Goal: Transaction & Acquisition: Purchase product/service

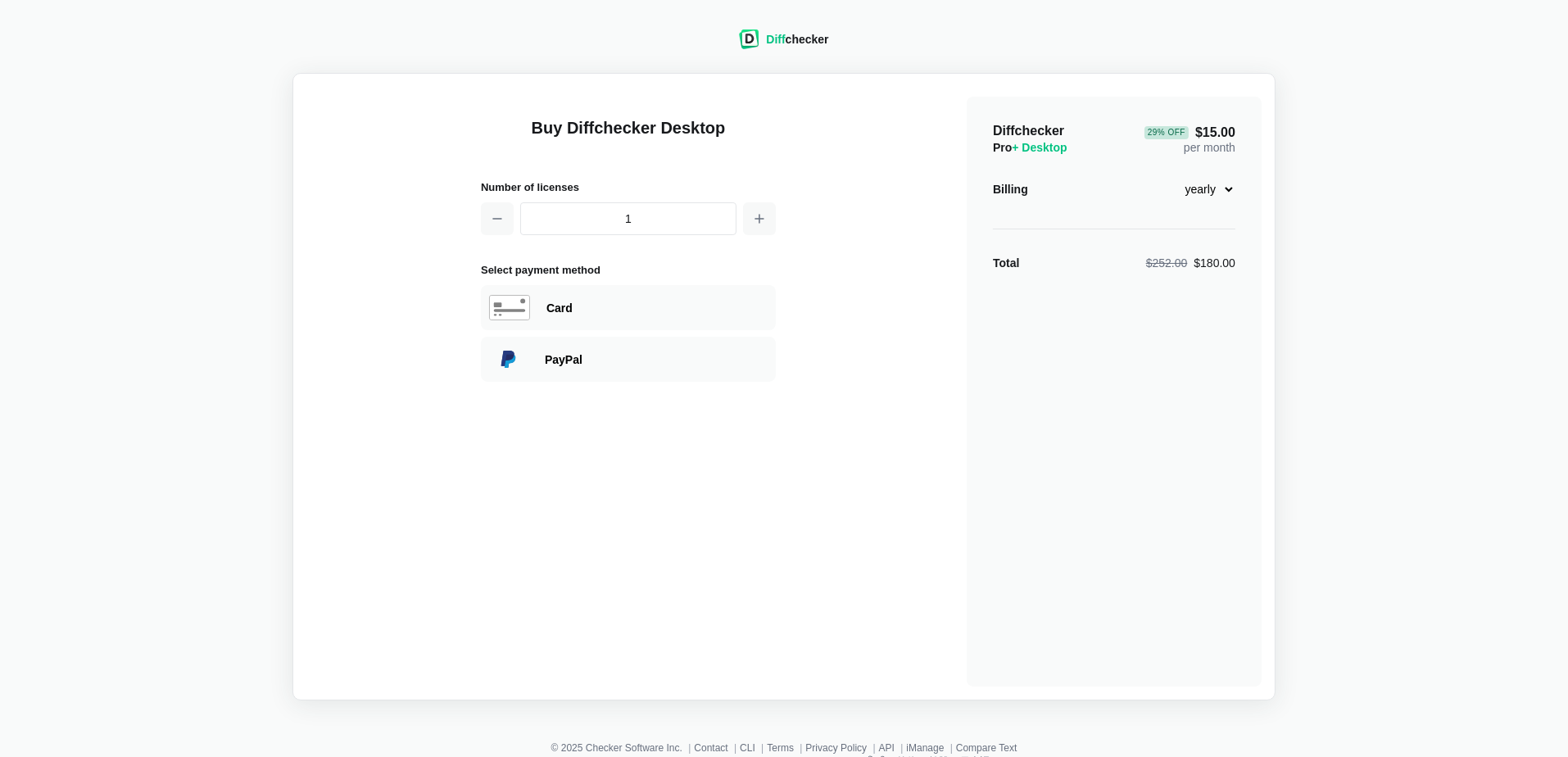
click at [1220, 194] on select "monthly yearly" at bounding box center [1200, 190] width 71 height 28
select select "desktop-monthly-21"
click at [1166, 176] on select "monthly yearly" at bounding box center [1200, 190] width 71 height 28
click at [1352, 262] on div "Diff checker Buy Diffchecker Desktop Number of licenses 1 Select payment method…" at bounding box center [784, 356] width 1549 height 691
click at [1216, 185] on select "monthly yearly" at bounding box center [1200, 190] width 71 height 28
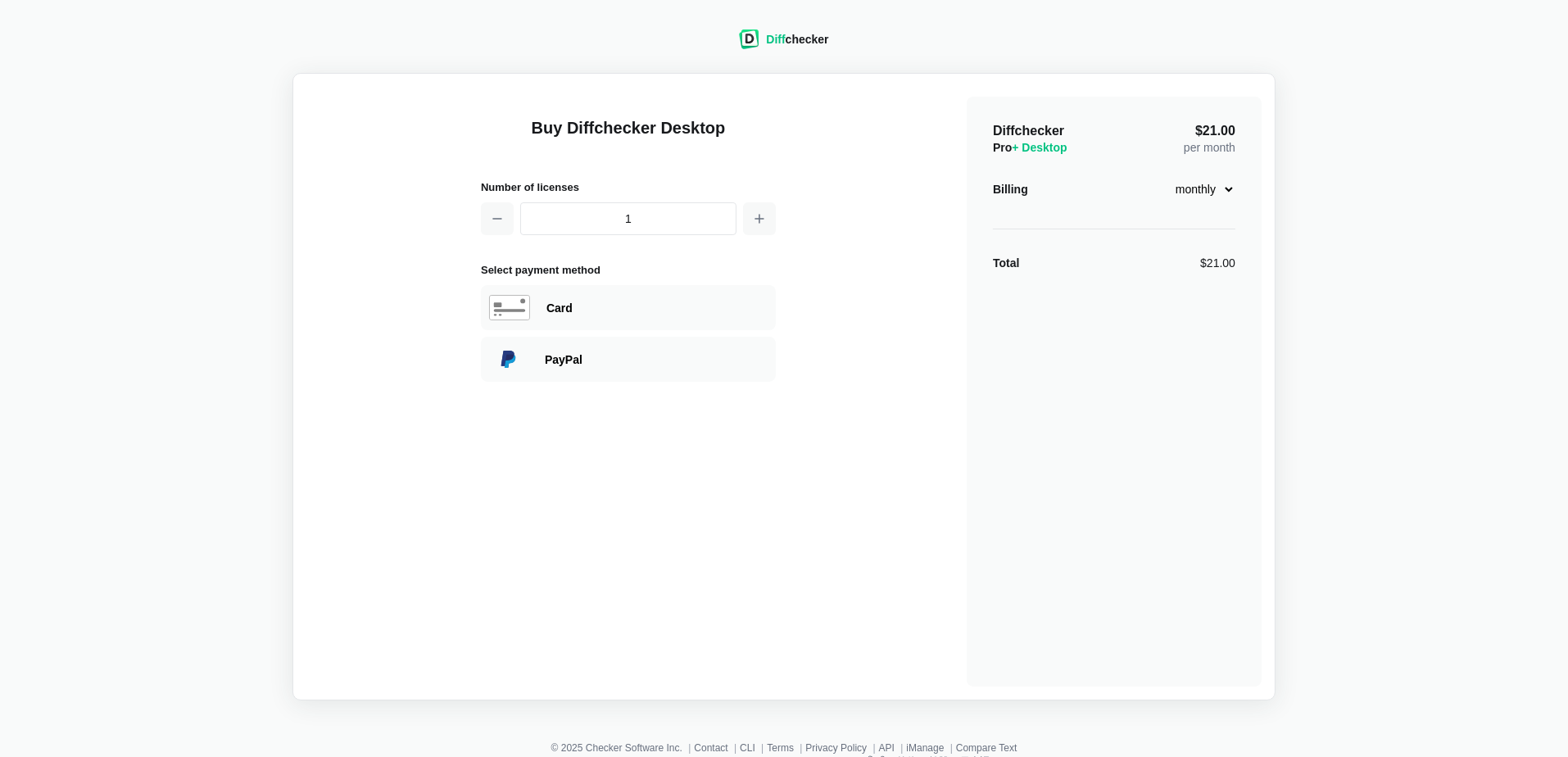
click at [1312, 198] on div "Diff checker Buy Diffchecker Desktop Number of licenses 1 Select payment method…" at bounding box center [784, 356] width 1549 height 691
click at [1258, 153] on div "Diffchecker Pro + Desktop $21.00 per month Billing monthly yearly Total $21.00" at bounding box center [1114, 391] width 295 height 590
drag, startPoint x: 1166, startPoint y: 125, endPoint x: 1220, endPoint y: 272, distance: 156.6
click at [1220, 272] on div "Diffchecker Pro + Desktop $21.00 per month Billing monthly yearly Total $21.00" at bounding box center [1114, 391] width 295 height 590
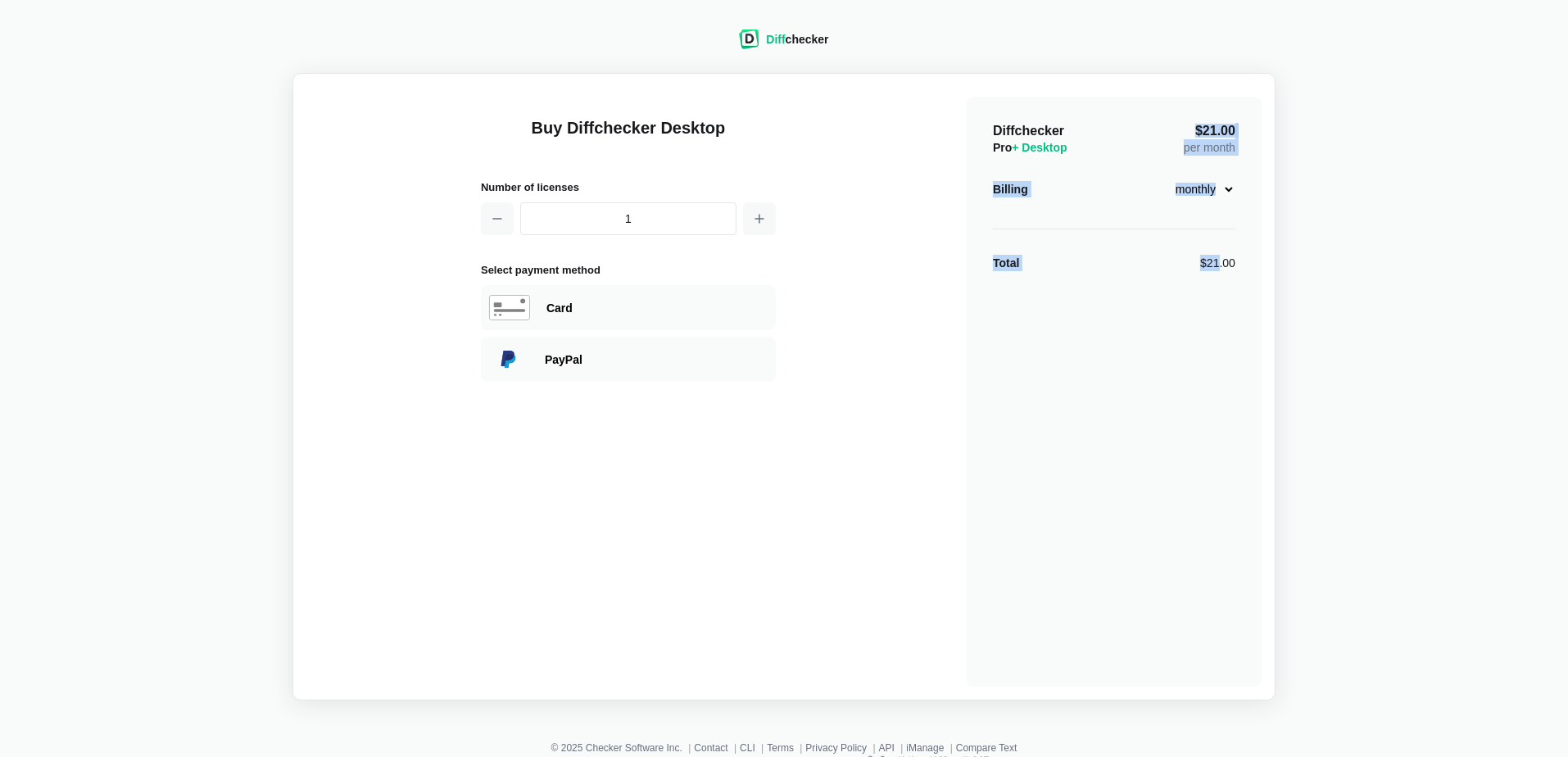
click at [1214, 271] on div "Diffchecker Pro + Desktop $21.00 per month Billing monthly yearly Total $21.00" at bounding box center [1114, 391] width 295 height 590
click at [1214, 262] on div "$21.00" at bounding box center [1217, 263] width 35 height 16
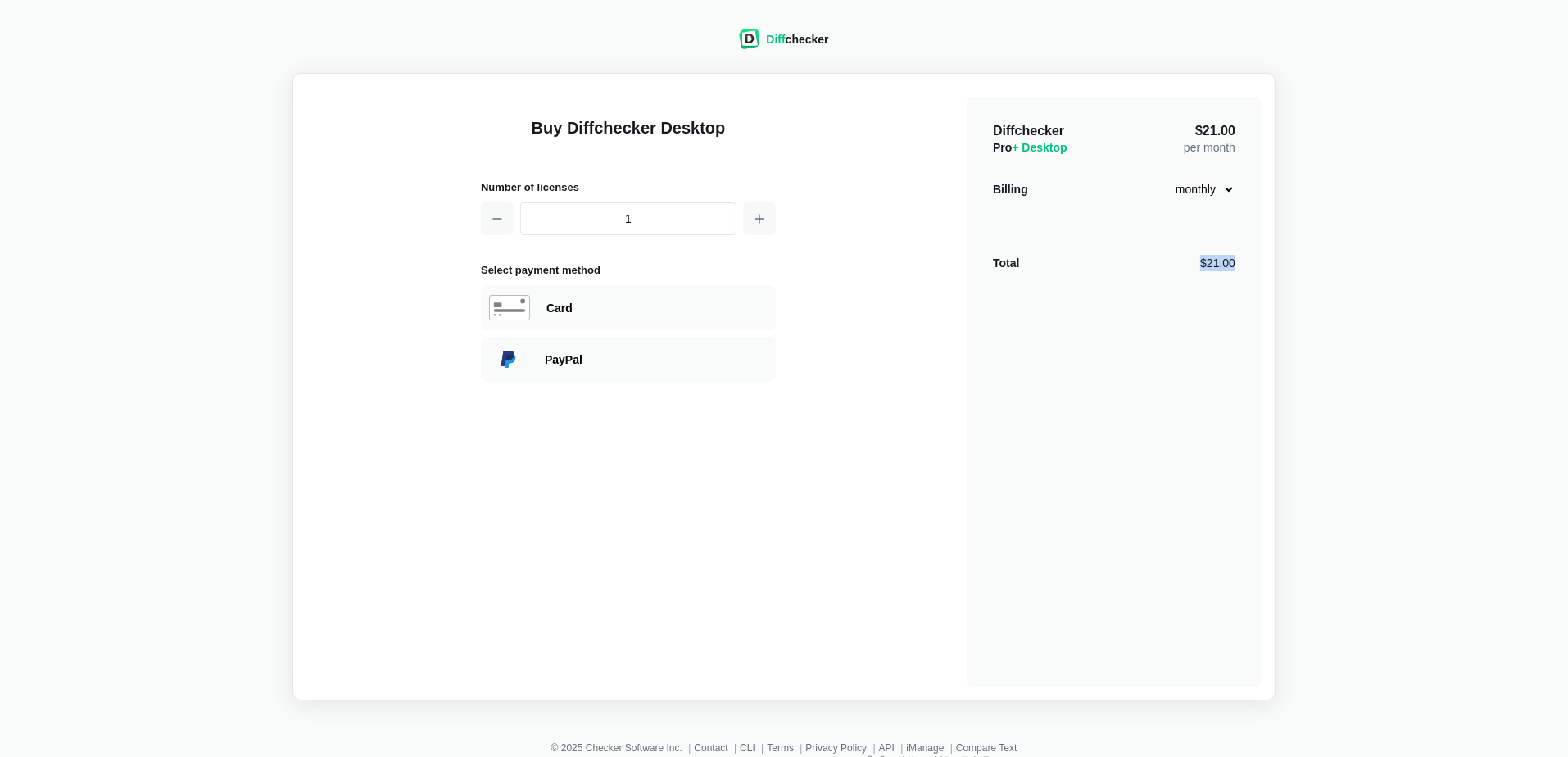
drag, startPoint x: 1214, startPoint y: 262, endPoint x: 1202, endPoint y: 263, distance: 12.0
click at [1204, 263] on div "$21.00" at bounding box center [1217, 263] width 35 height 16
click at [894, 229] on div "Buy Diffchecker Desktop Number of licenses 1 Select payment method Visa MasterC…" at bounding box center [784, 386] width 956 height 600
